Goal: Complete application form

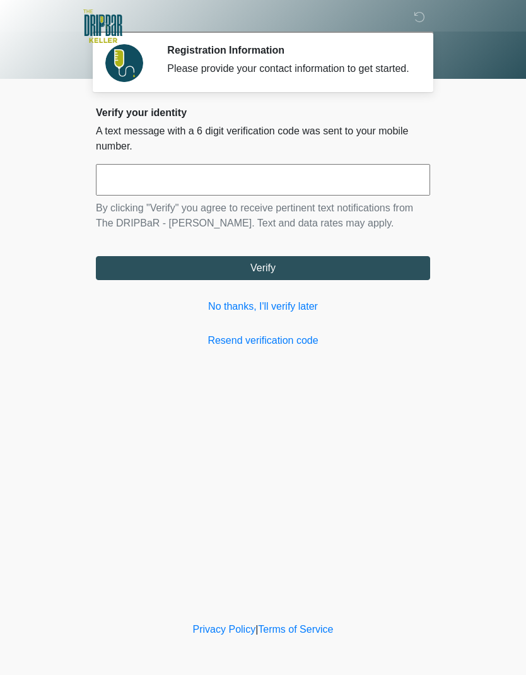
click at [263, 314] on link "No thanks, I'll verify later" at bounding box center [263, 306] width 335 height 15
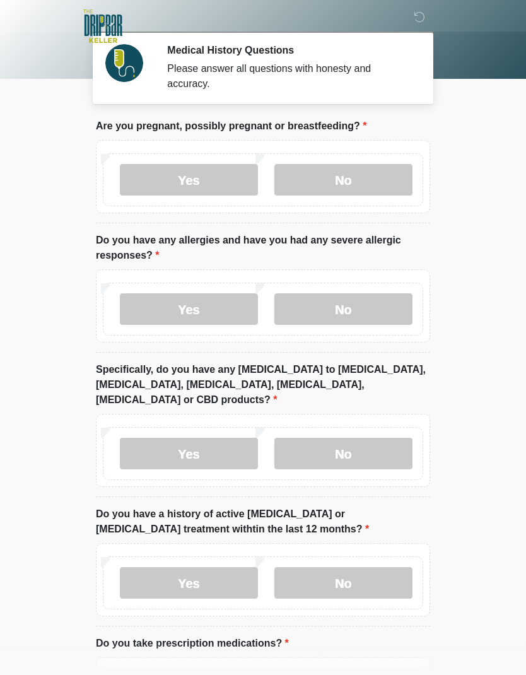
click at [345, 178] on label "No" at bounding box center [344, 180] width 138 height 32
click at [342, 304] on label "No" at bounding box center [344, 310] width 138 height 32
click at [342, 438] on label "No" at bounding box center [344, 454] width 138 height 32
click at [349, 568] on label "No" at bounding box center [344, 584] width 138 height 32
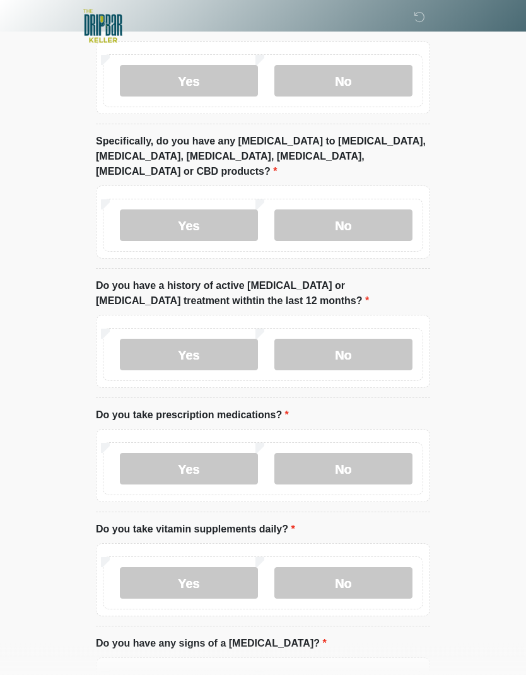
scroll to position [245, 0]
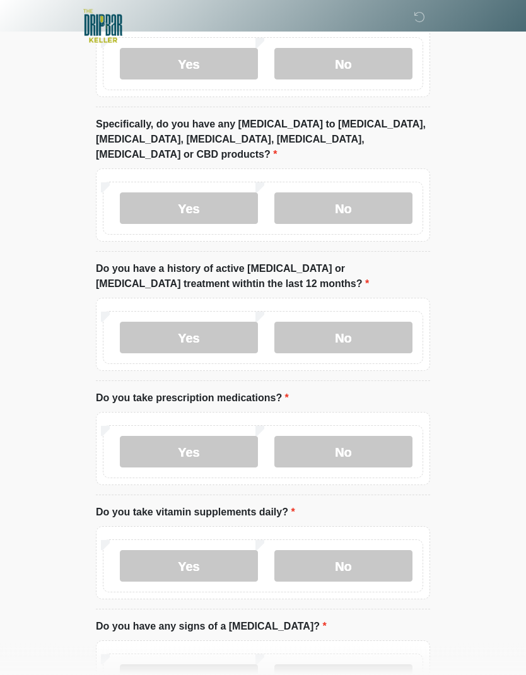
click at [189, 437] on label "Yes" at bounding box center [189, 453] width 138 height 32
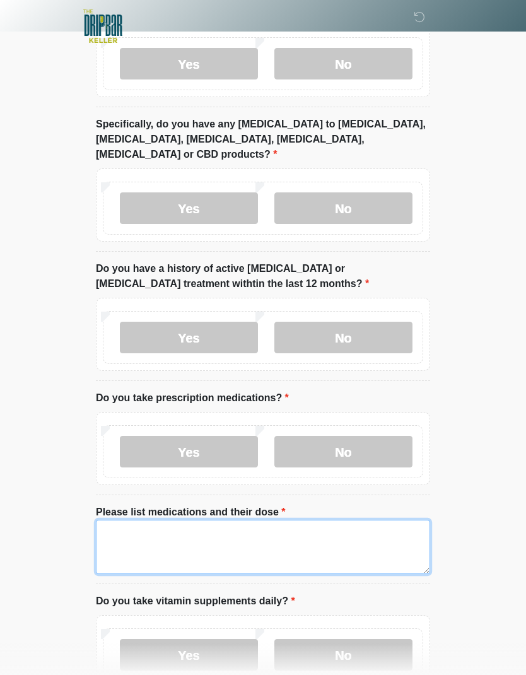
click at [114, 520] on textarea "Please list medications and their dose" at bounding box center [263, 547] width 335 height 54
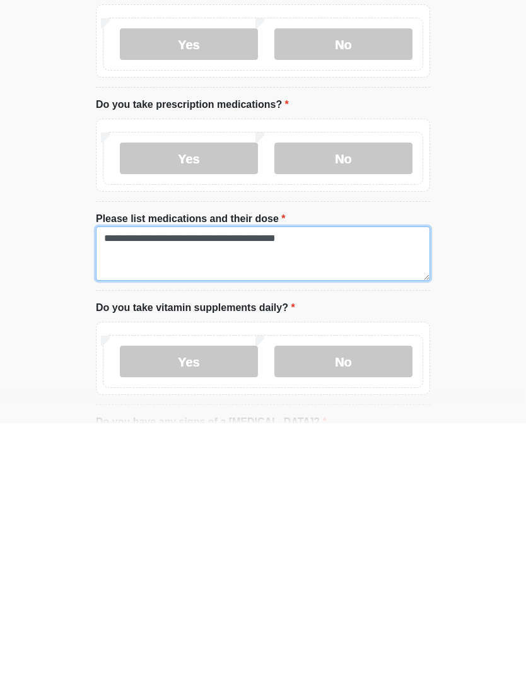
type textarea "**********"
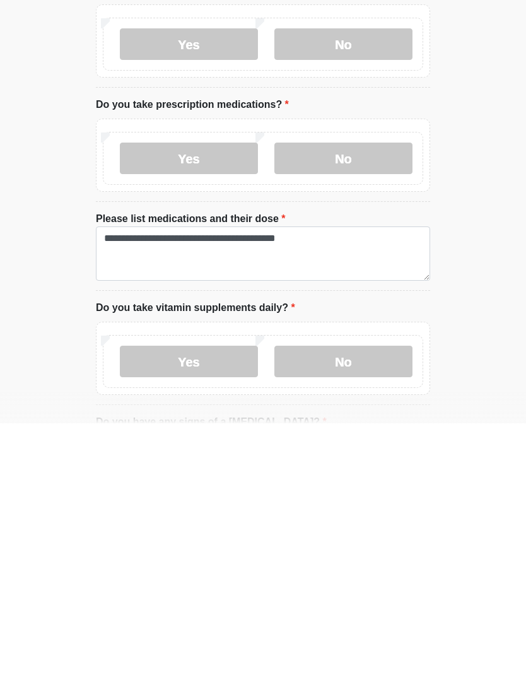
click at [192, 598] on label "Yes" at bounding box center [189, 614] width 138 height 32
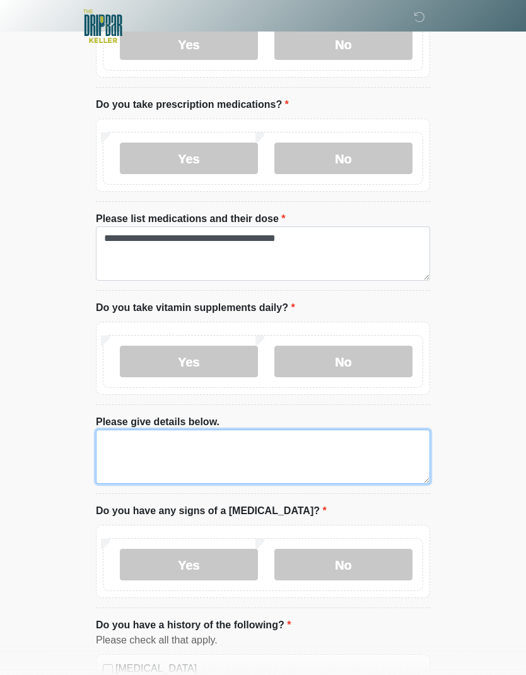
click at [125, 430] on textarea "Please give details below." at bounding box center [263, 457] width 335 height 54
type textarea "*********"
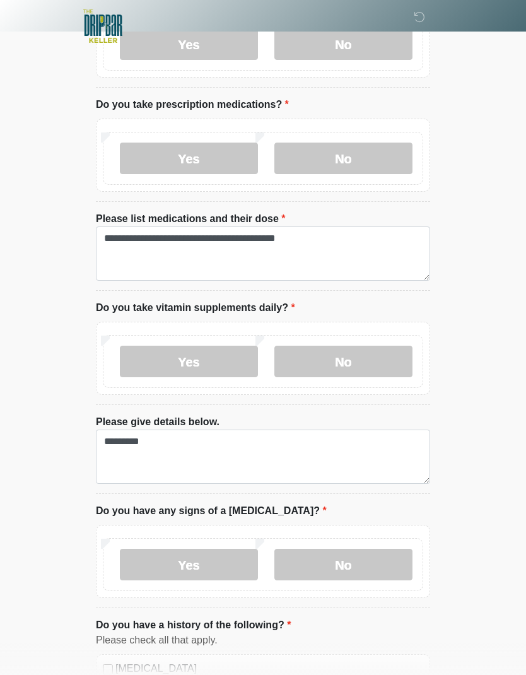
click at [353, 549] on label "No" at bounding box center [344, 565] width 138 height 32
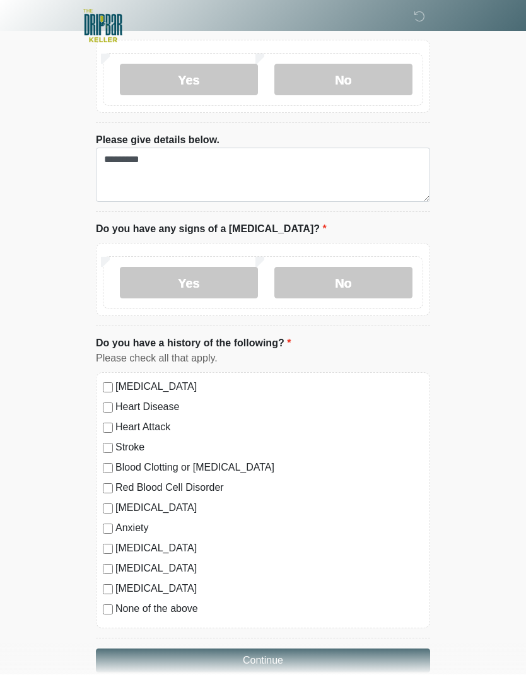
scroll to position [818, 0]
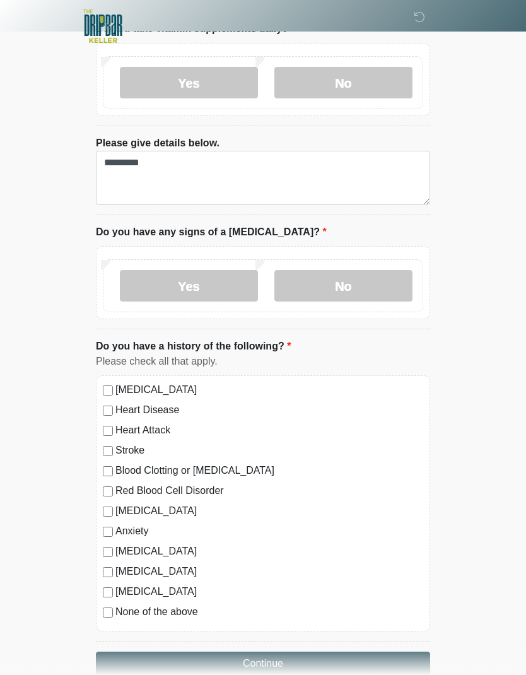
click at [273, 652] on button "Continue" at bounding box center [263, 664] width 335 height 24
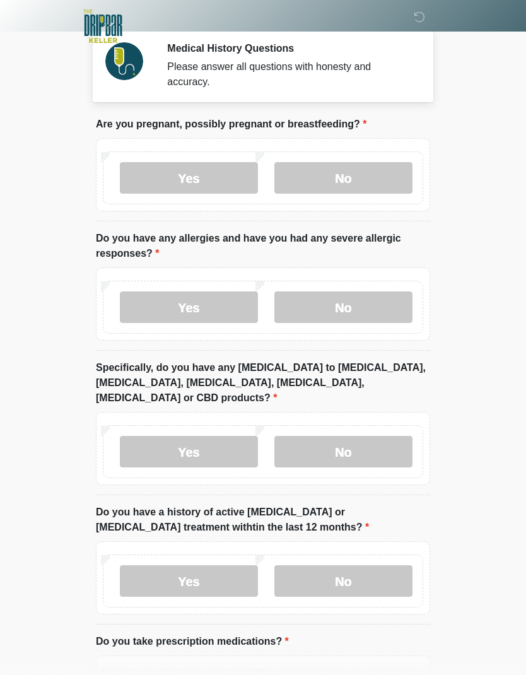
scroll to position [0, 0]
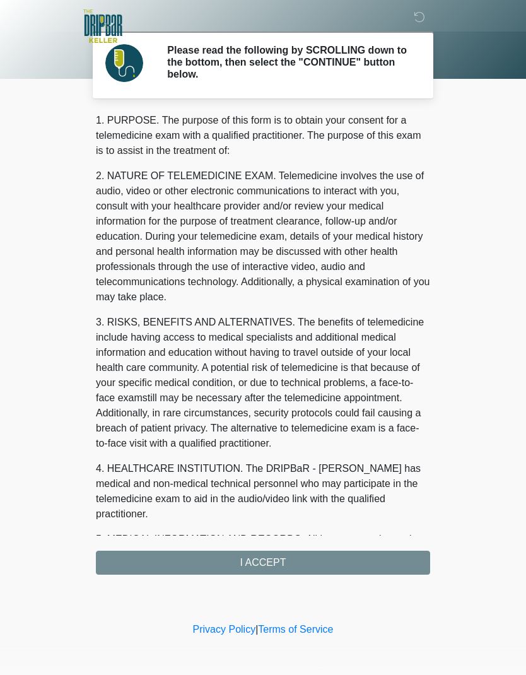
click at [269, 563] on div "1. PURPOSE. The purpose of this form is to obtain your consent for a telemedici…" at bounding box center [263, 344] width 335 height 462
click at [270, 557] on div "1. PURPOSE. The purpose of this form is to obtain your consent for a telemedici…" at bounding box center [263, 344] width 335 height 462
click at [271, 564] on div "1. PURPOSE. The purpose of this form is to obtain your consent for a telemedici…" at bounding box center [263, 344] width 335 height 462
click at [257, 561] on div "1. PURPOSE. The purpose of this form is to obtain your consent for a telemedici…" at bounding box center [263, 344] width 335 height 462
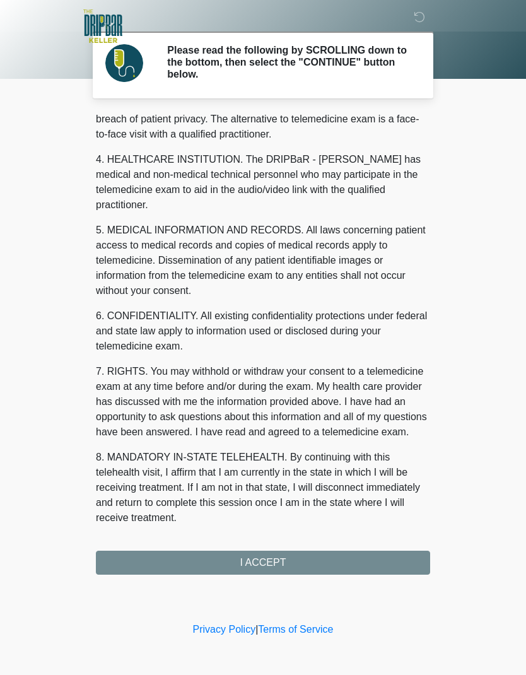
scroll to position [309, 0]
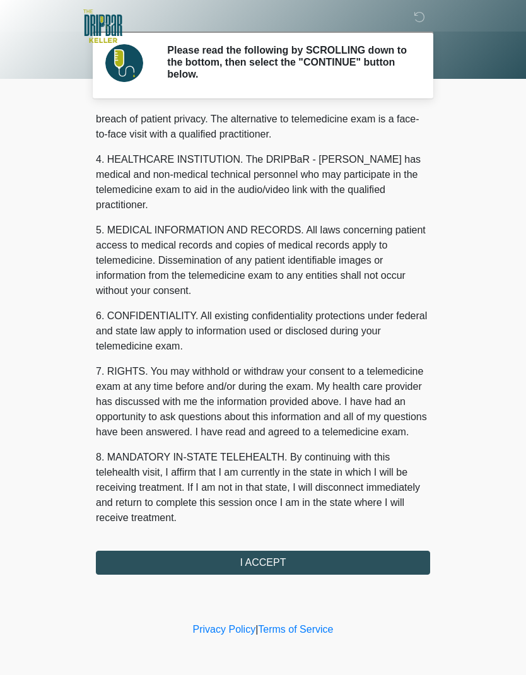
click at [275, 562] on button "I ACCEPT" at bounding box center [263, 563] width 335 height 24
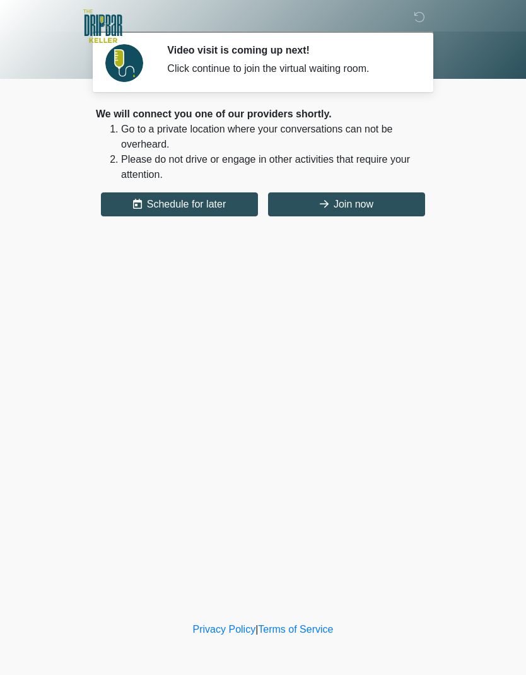
click at [342, 206] on button "Join now" at bounding box center [346, 205] width 157 height 24
